Goal: Task Accomplishment & Management: Use online tool/utility

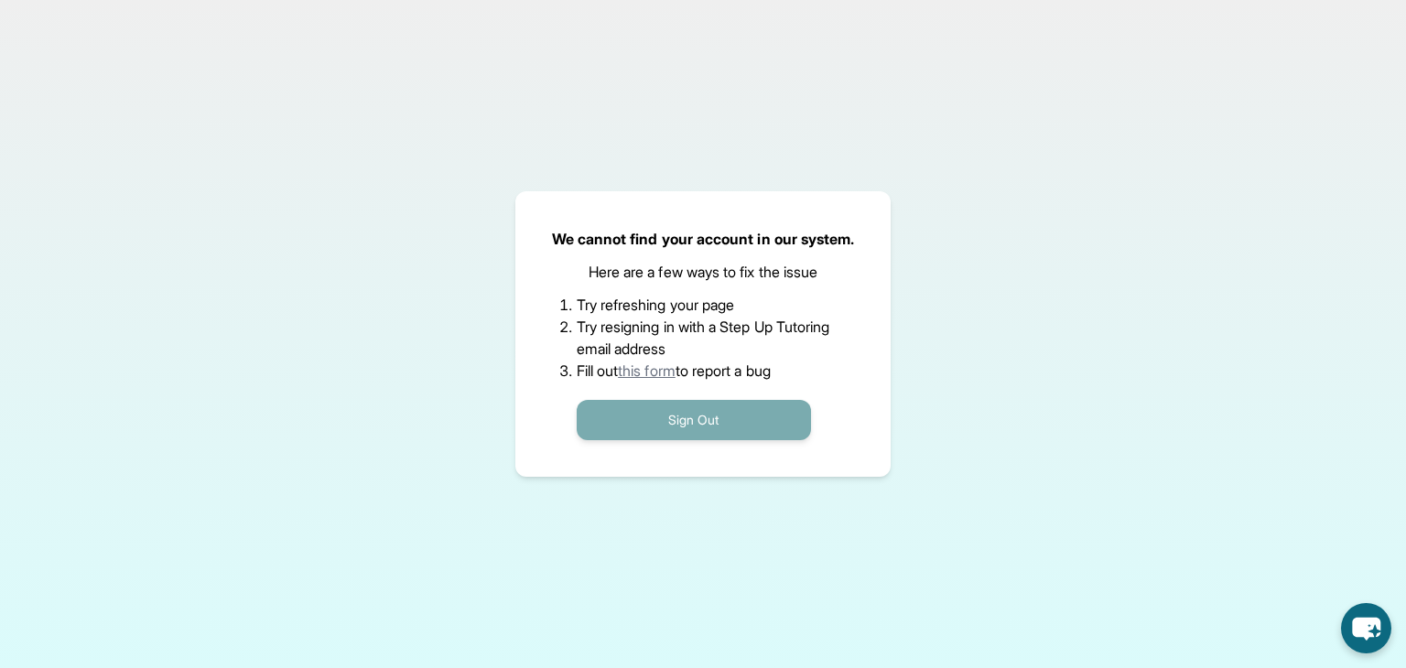
click at [737, 411] on button "Sign Out" at bounding box center [694, 420] width 234 height 40
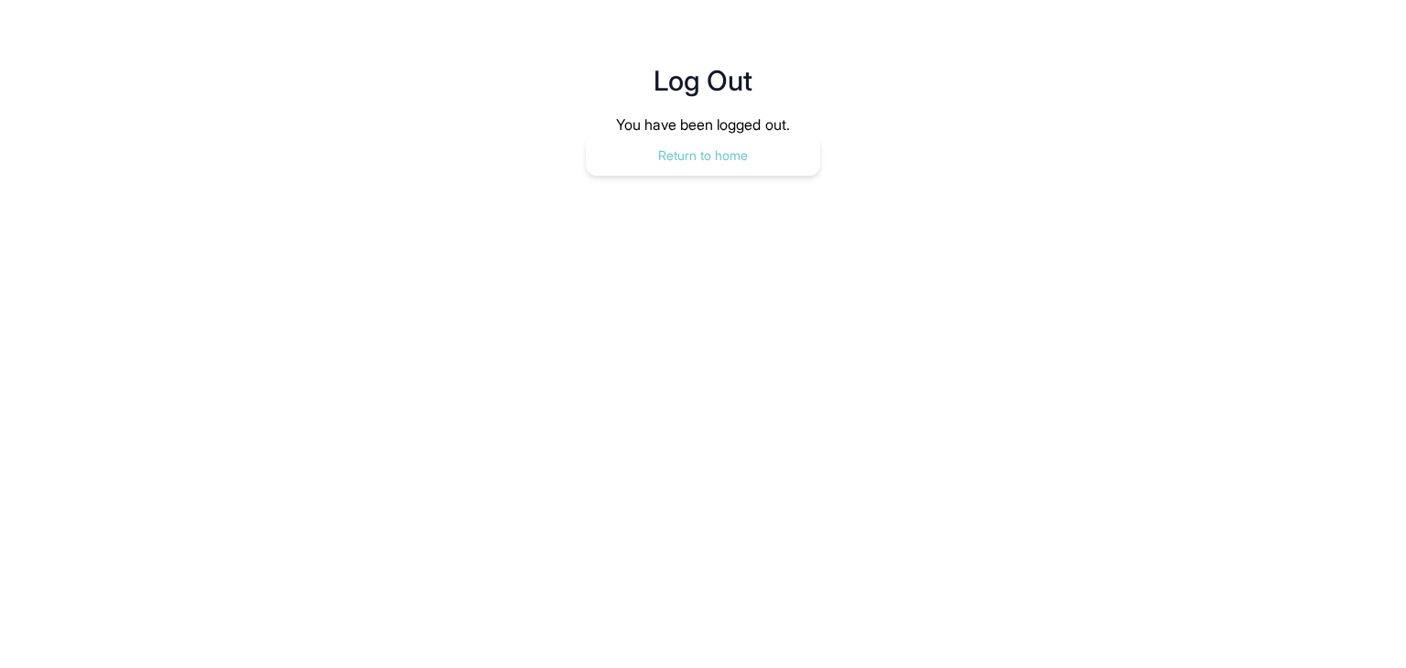
click at [739, 175] on button "Return to home" at bounding box center [703, 155] width 234 height 40
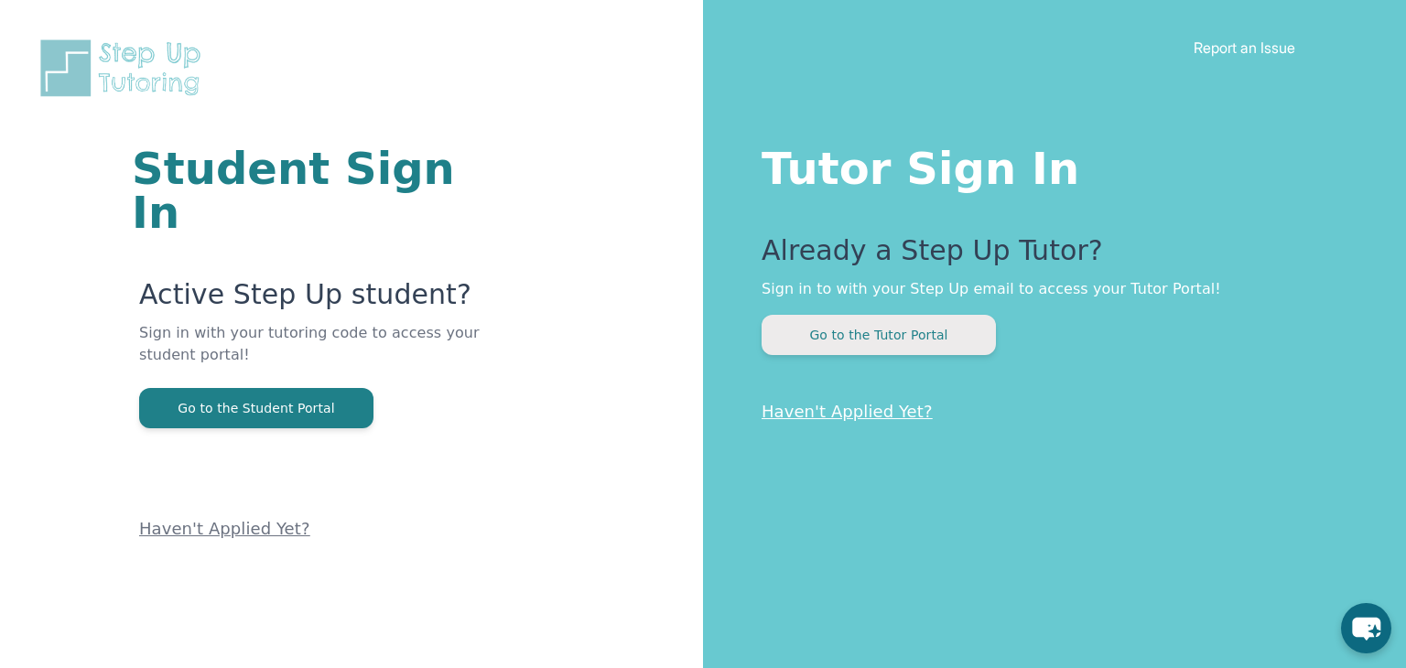
click at [793, 344] on button "Go to the Tutor Portal" at bounding box center [879, 335] width 234 height 40
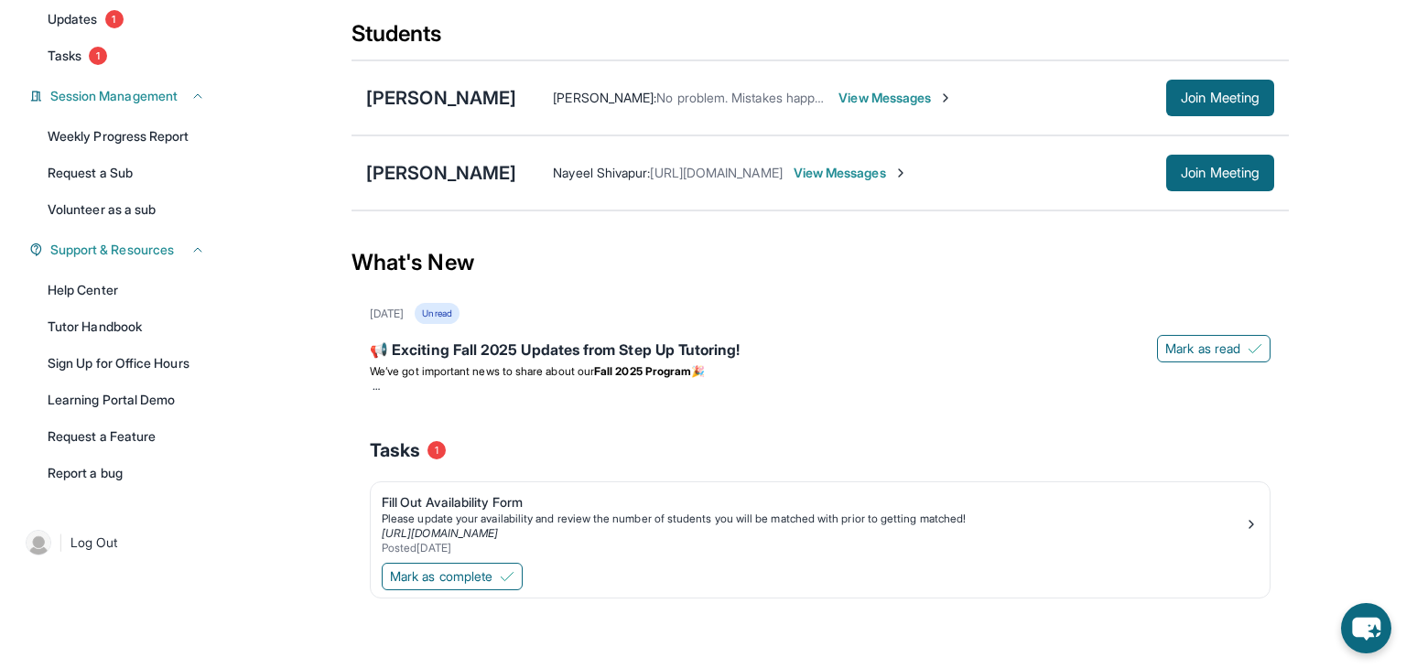
scroll to position [222, 0]
click at [1175, 183] on button "Join Meeting" at bounding box center [1220, 173] width 108 height 37
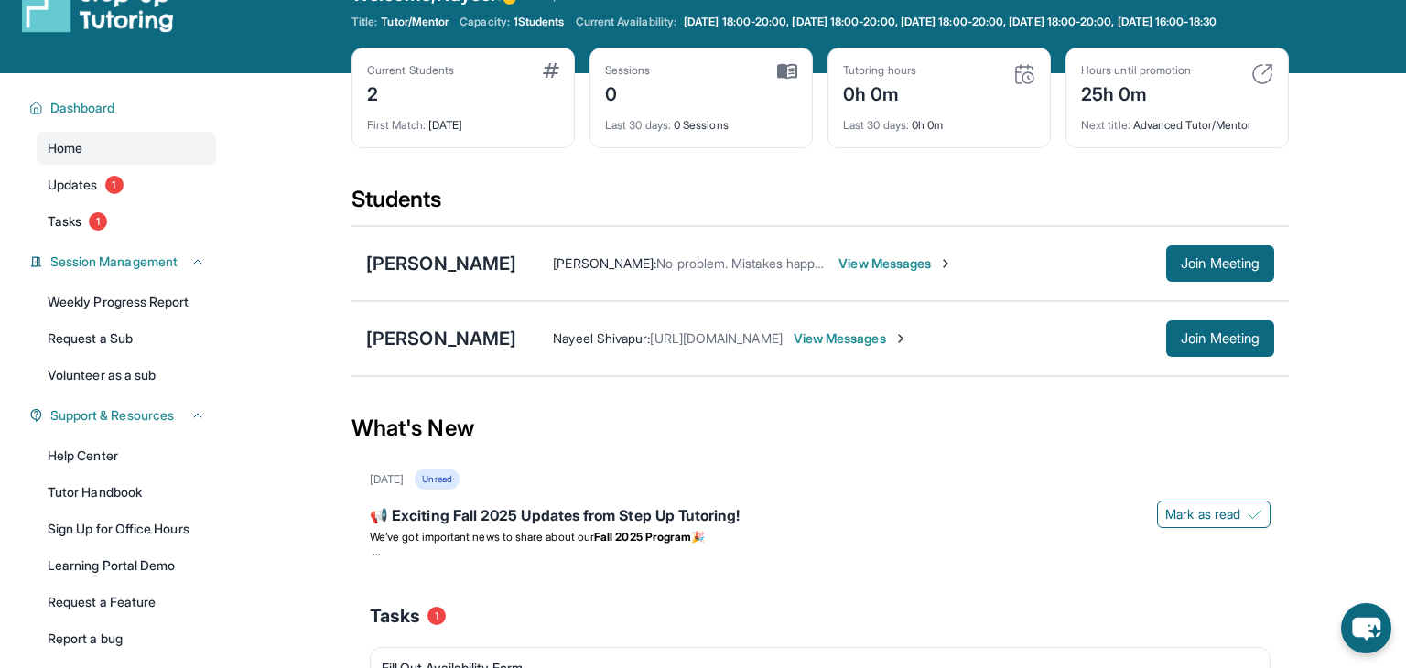
scroll to position [0, 0]
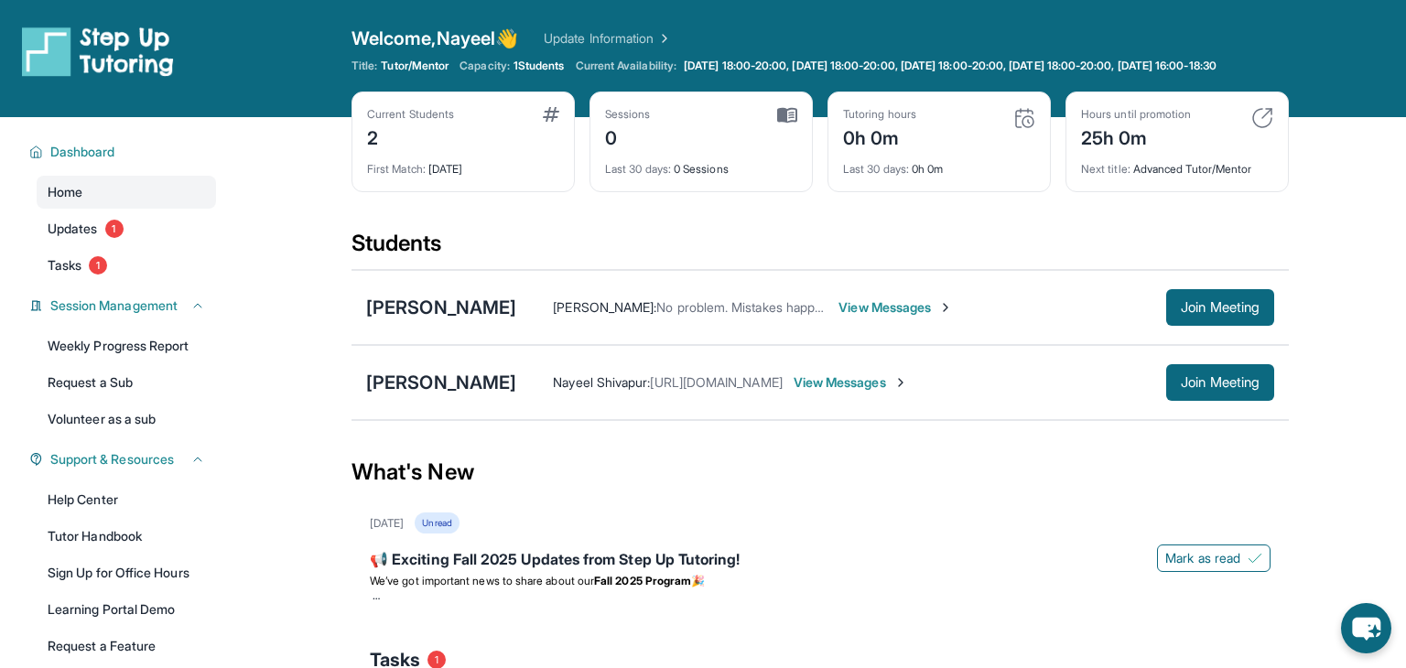
click at [41, 47] on img at bounding box center [98, 51] width 152 height 51
click at [143, 243] on link "Updates 1" at bounding box center [126, 228] width 179 height 33
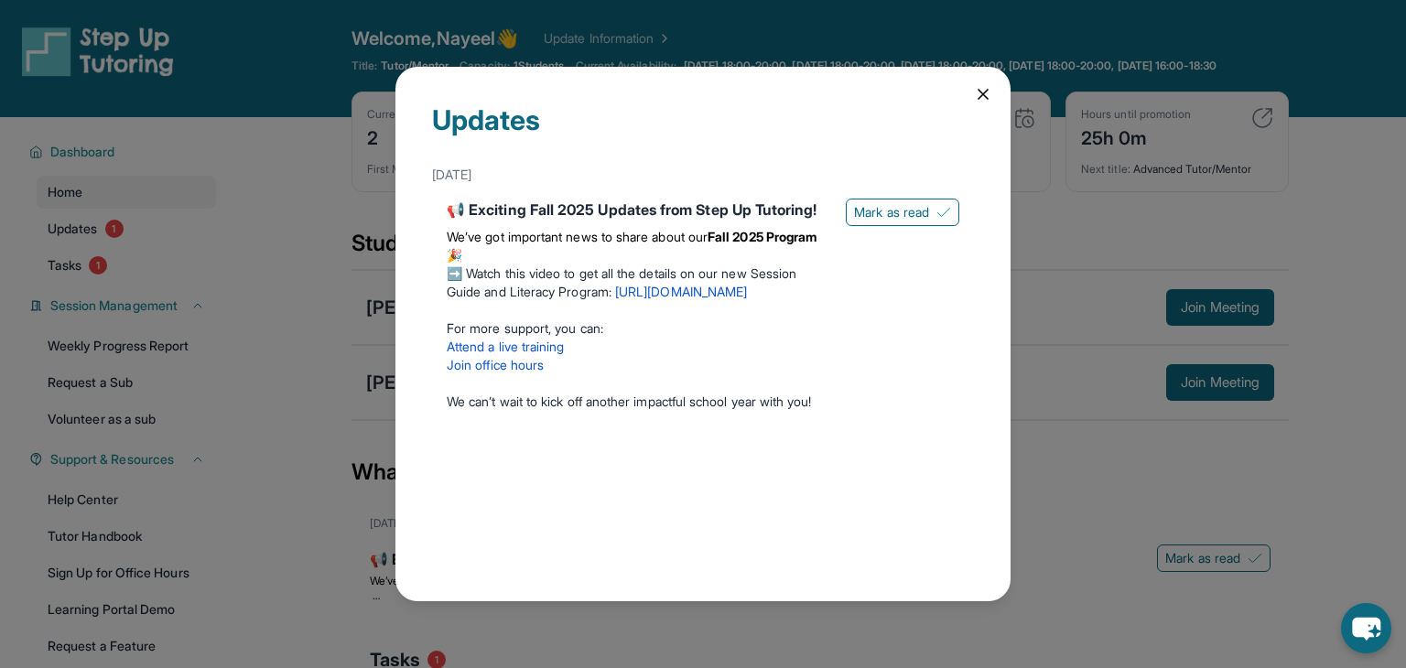
click at [986, 98] on icon at bounding box center [983, 94] width 9 height 9
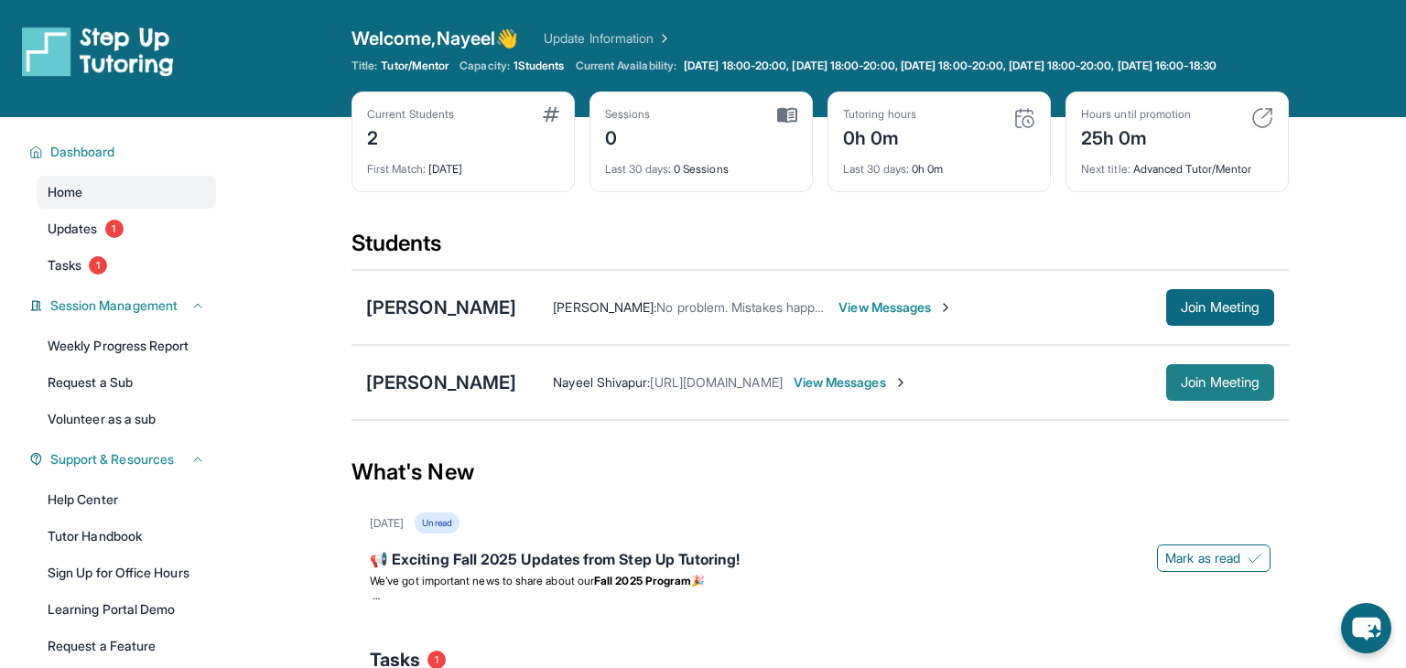
click at [1195, 388] on span "Join Meeting" at bounding box center [1220, 382] width 79 height 11
click at [908, 392] on span "View Messages" at bounding box center [851, 383] width 114 height 18
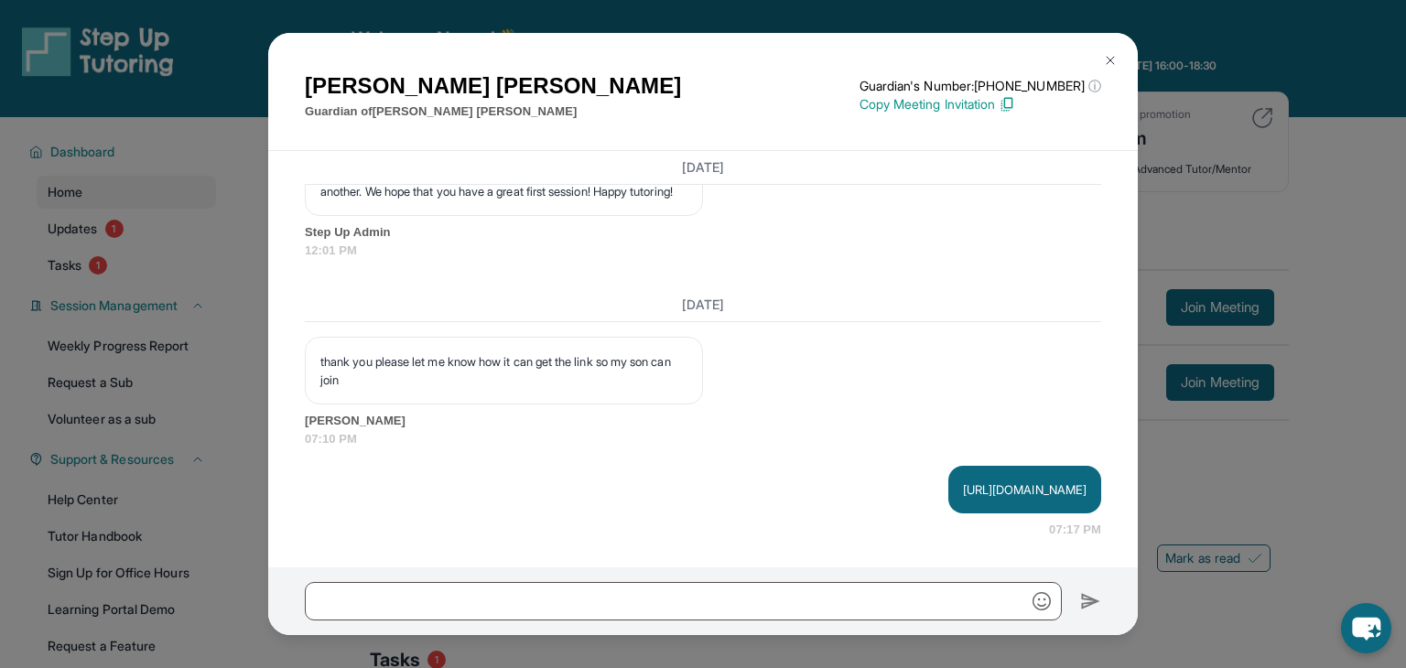
scroll to position [2263, 0]
click at [963, 491] on p "https://student-portal.stepuptutoring.org/student/H8YSU2" at bounding box center [1025, 490] width 124 height 18
copy p "https://student-portal.stepuptutoring.org/student/H8YSU2"
